Goal: Entertainment & Leisure: Consume media (video, audio)

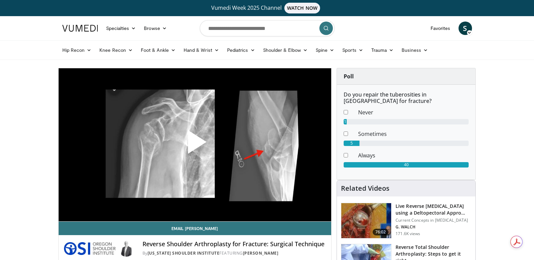
click at [195, 145] on span "Video Player" at bounding box center [195, 145] width 0 height 0
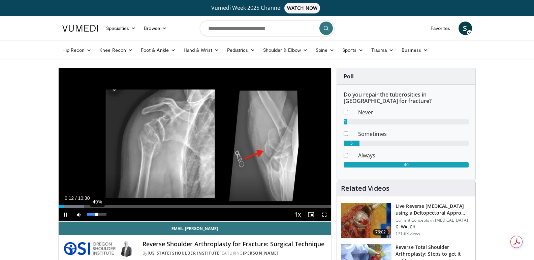
click at [97, 214] on div "49%" at bounding box center [96, 214] width 19 height 2
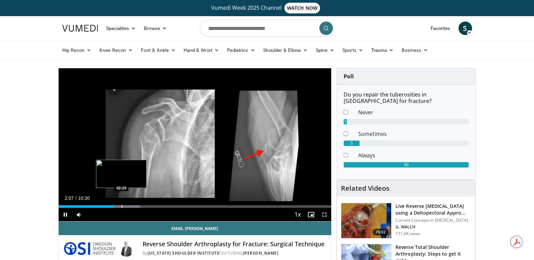
click at [121, 207] on div "Loaded : 29.87% 02:07 02:25" at bounding box center [195, 206] width 273 height 3
click at [133, 204] on div "Loaded : 33.32% 02:29 02:52" at bounding box center [195, 205] width 273 height 6
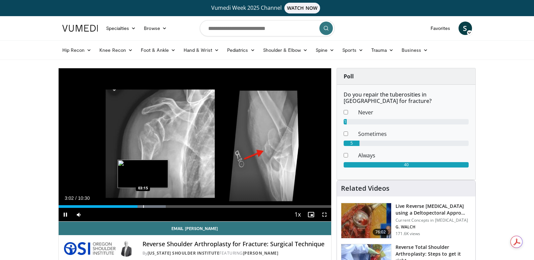
click at [143, 205] on div "Loaded : 39.30% 03:02 03:15" at bounding box center [195, 205] width 273 height 6
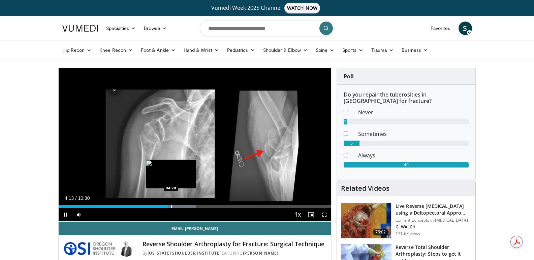
click at [171, 205] on div "Progress Bar" at bounding box center [171, 206] width 1 height 3
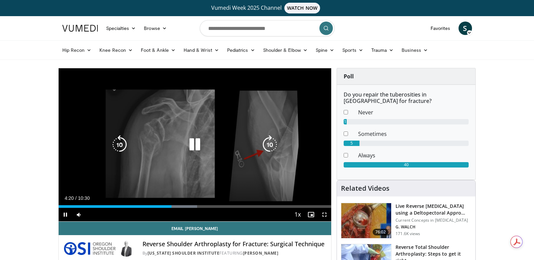
click at [0, 0] on div "Progress Bar" at bounding box center [0, 0] width 0 height 0
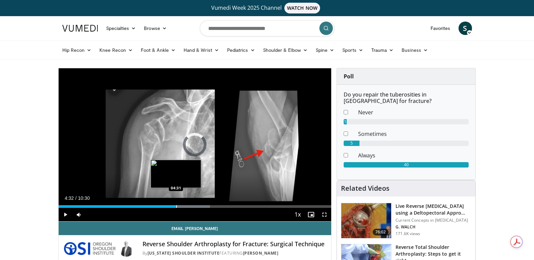
click at [176, 205] on div "Progress Bar" at bounding box center [176, 206] width 1 height 3
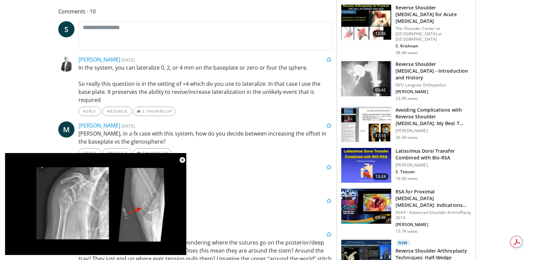
scroll to position [350, 0]
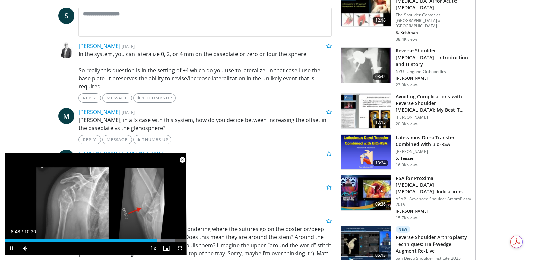
click at [181, 158] on span "Video Player" at bounding box center [181, 160] width 13 height 13
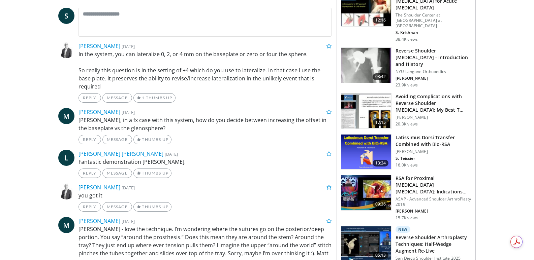
scroll to position [197, 0]
